Goal: Information Seeking & Learning: Learn about a topic

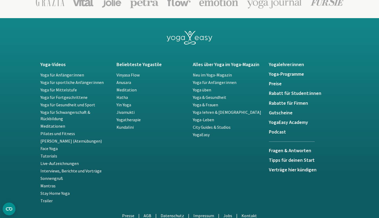
scroll to position [1207, 0]
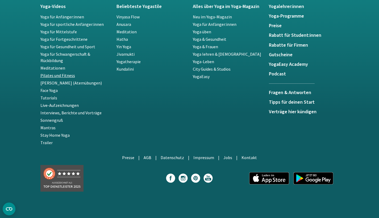
click at [69, 76] on link "Pilates und Fitness" at bounding box center [57, 75] width 35 height 5
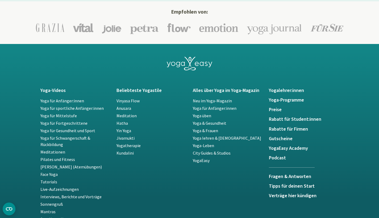
scroll to position [1099, 0]
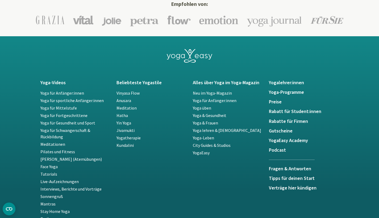
click at [272, 92] on h5 "Yoga-Programme" at bounding box center [304, 92] width 70 height 5
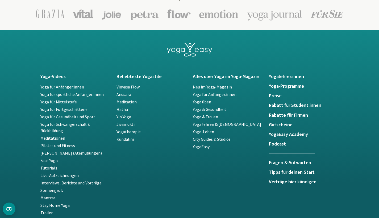
scroll to position [1137, 0]
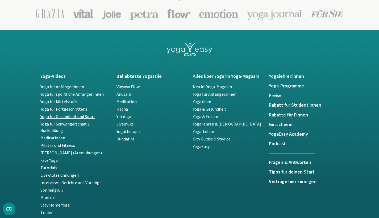
click at [92, 114] on link "Yoga für Gesundheit und Sport" at bounding box center [67, 116] width 55 height 5
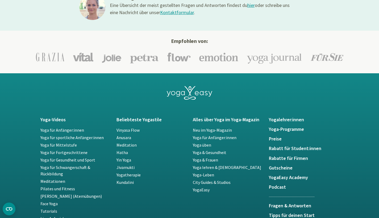
scroll to position [1094, 0]
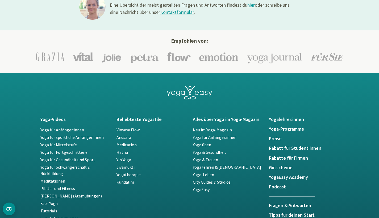
click at [138, 129] on link "Vinyasa Flow" at bounding box center [128, 129] width 23 height 5
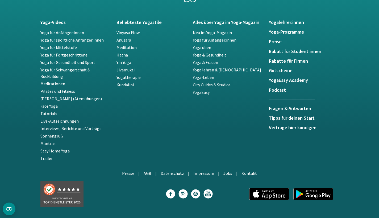
scroll to position [988, 0]
click at [60, 136] on link "Sonnengruß" at bounding box center [51, 135] width 23 height 5
